Goal: Entertainment & Leisure: Consume media (video, audio)

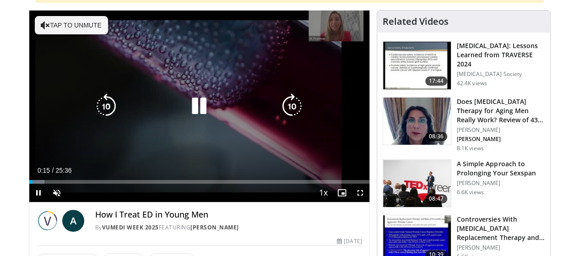
scroll to position [90, 0]
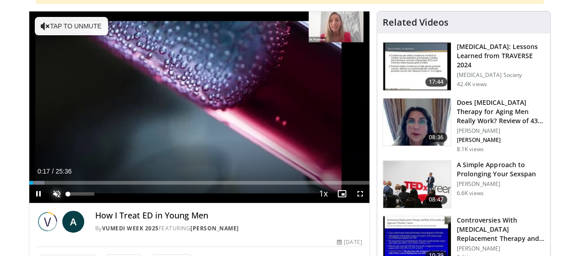
click at [48, 203] on span "Video Player" at bounding box center [57, 193] width 18 height 18
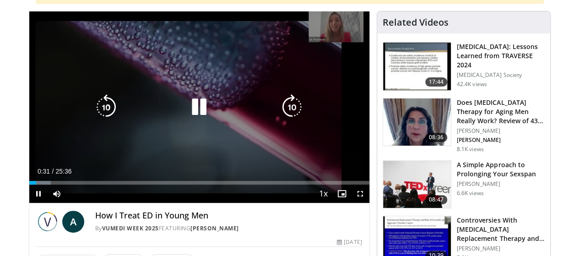
click at [335, 24] on div "10 seconds Tap to unmute" at bounding box center [199, 106] width 340 height 191
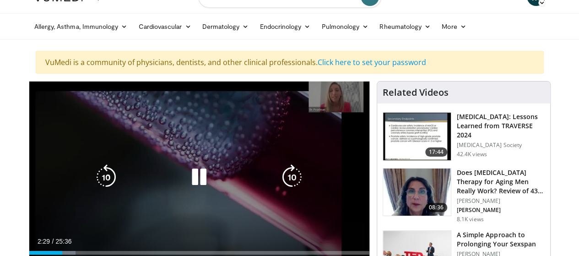
scroll to position [18, 0]
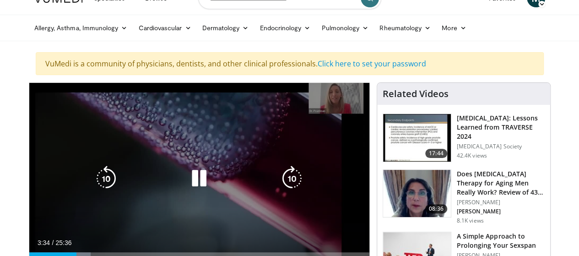
click at [200, 211] on div "10 seconds Tap to unmute" at bounding box center [199, 178] width 340 height 191
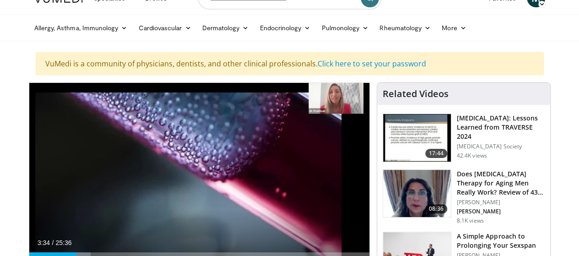
click at [200, 211] on div "10 seconds Tap to unmute" at bounding box center [199, 178] width 340 height 191
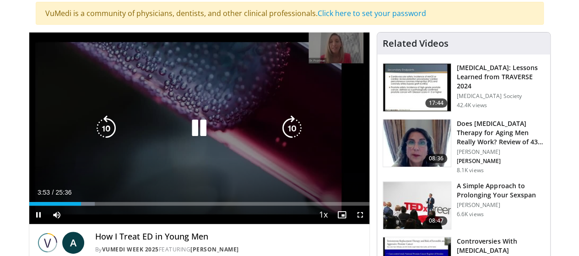
scroll to position [69, 0]
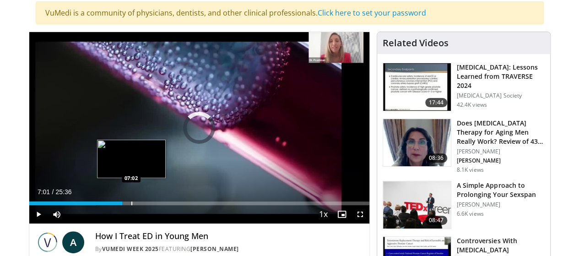
click at [107, 205] on div "Loaded : 19.53% 03:59 07:02" at bounding box center [199, 203] width 340 height 4
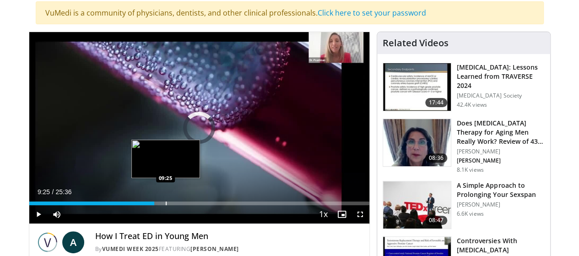
click at [166, 205] on div "Progress Bar" at bounding box center [166, 203] width 1 height 4
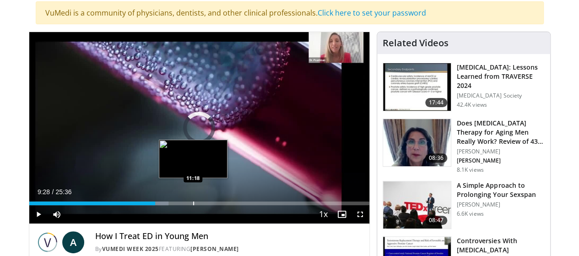
click at [169, 205] on div "Loaded : 41.01% 09:29 11:18" at bounding box center [199, 200] width 340 height 9
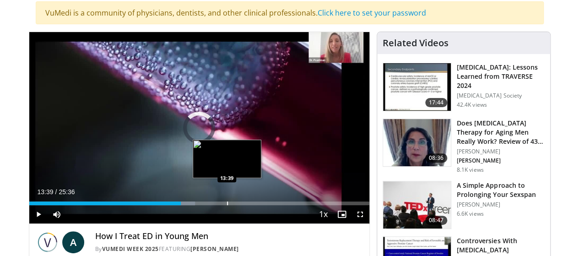
click at [227, 205] on div "Progress Bar" at bounding box center [227, 203] width 1 height 4
click at [223, 205] on div "Progress Bar" at bounding box center [223, 203] width 1 height 4
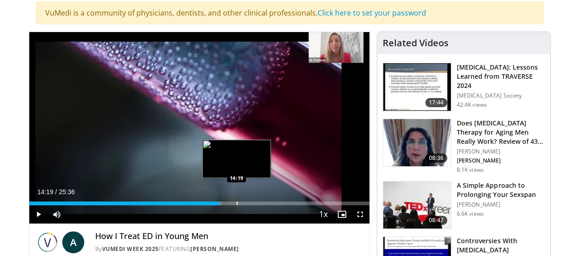
click at [213, 205] on div "Loaded : 56.63% 14:19 14:19" at bounding box center [199, 203] width 340 height 4
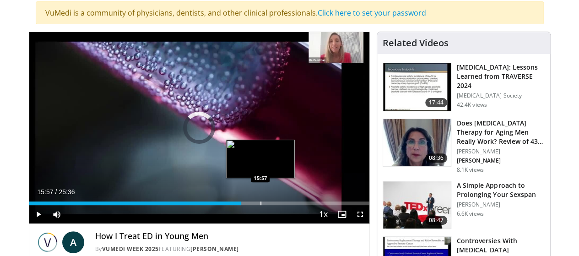
click at [260, 205] on div "Progress Bar" at bounding box center [260, 203] width 1 height 4
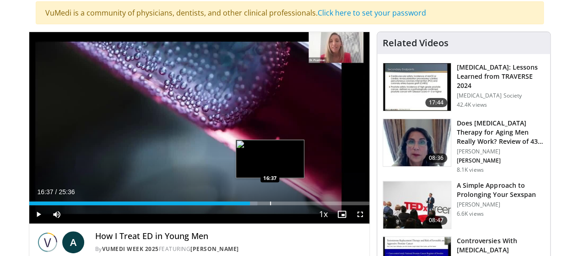
click at [270, 205] on div "Progress Bar" at bounding box center [270, 203] width 1 height 4
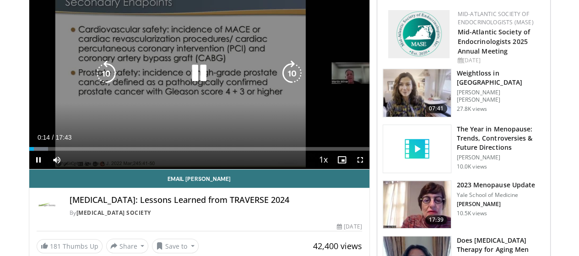
scroll to position [124, 0]
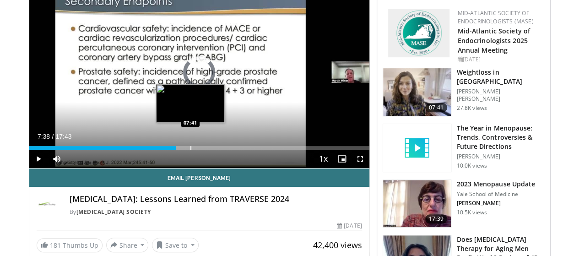
click at [166, 150] on div "Loaded : 0.00% 07:38 07:41" at bounding box center [199, 148] width 340 height 4
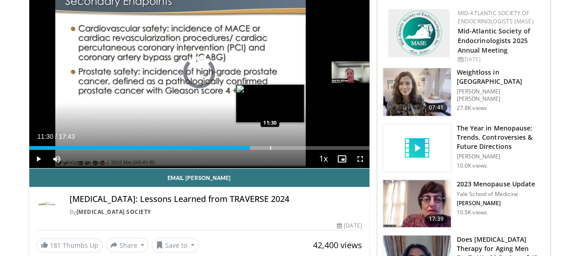
click at [270, 150] on div "Progress Bar" at bounding box center [270, 148] width 1 height 4
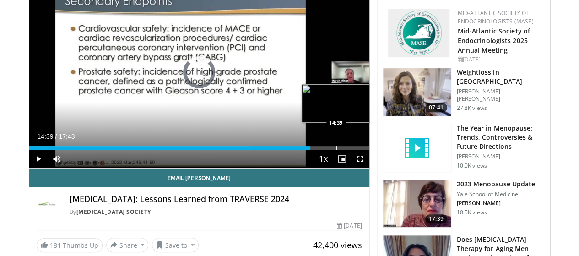
click at [336, 150] on div "Progress Bar" at bounding box center [336, 148] width 1 height 4
click at [362, 150] on div "Loaded : 0.00% 17:03 17:03" at bounding box center [199, 145] width 340 height 9
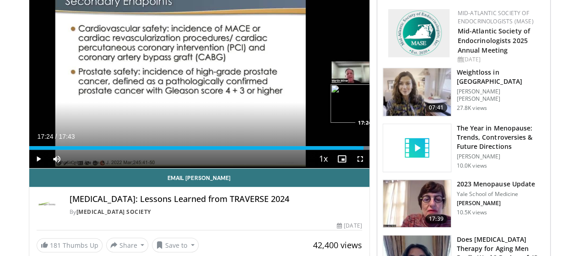
click at [394, 150] on div "Progress Bar" at bounding box center [394, 148] width 1 height 4
click at [398, 150] on div "Progress Bar" at bounding box center [398, 148] width 1 height 4
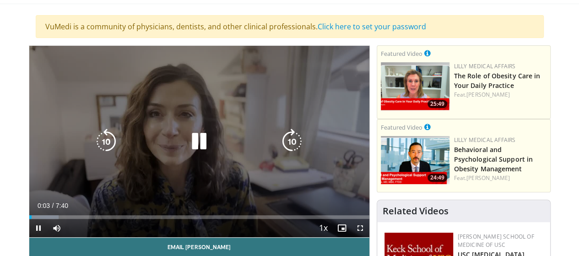
scroll to position [56, 0]
